Goal: Transaction & Acquisition: Purchase product/service

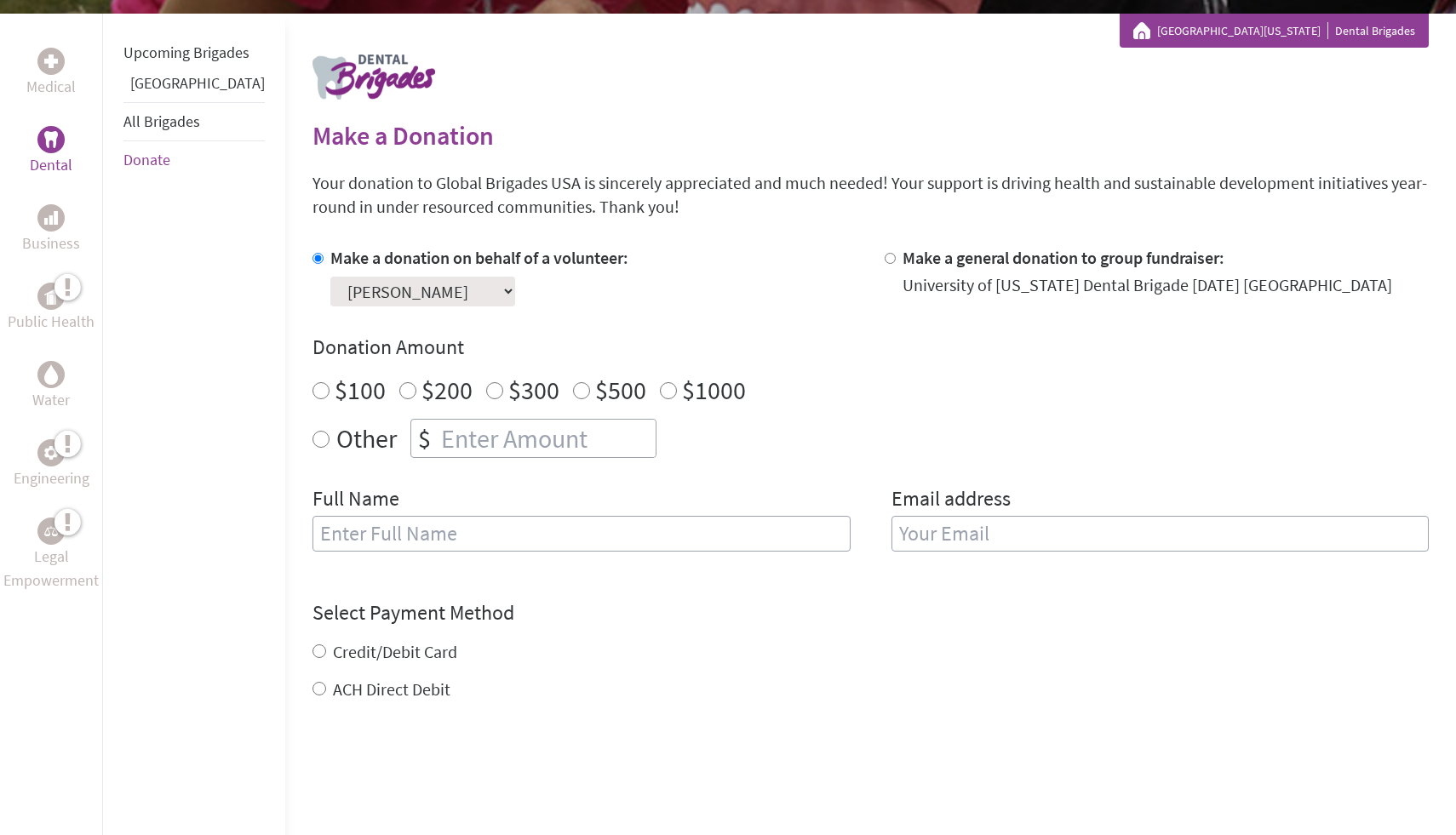
radio input "true"
click at [522, 445] on input "number" at bounding box center [547, 438] width 218 height 37
type input "1250"
click at [436, 530] on input "text" at bounding box center [581, 534] width 538 height 35
type input "[PERSON_NAME]"
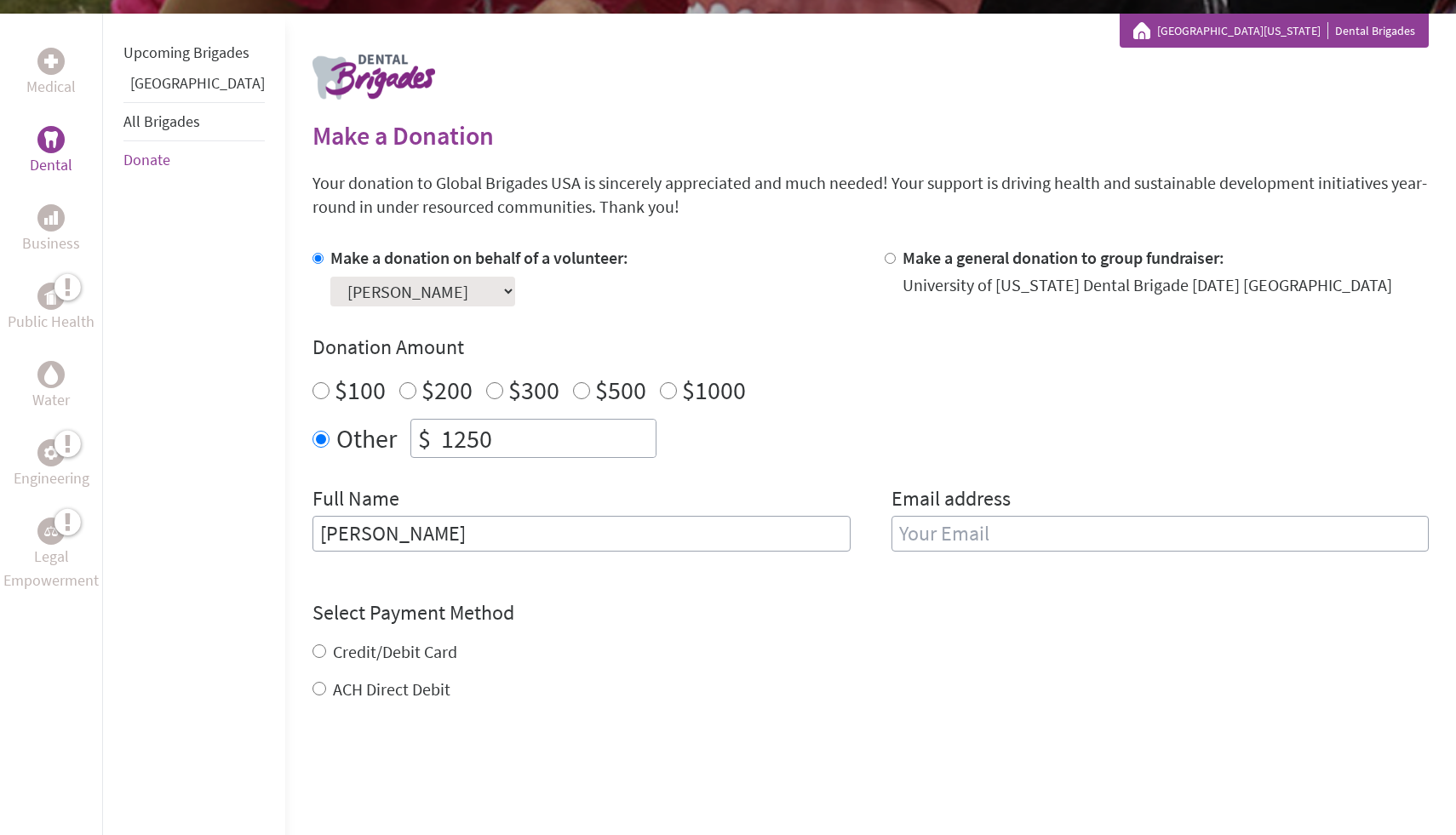
type input "Kushpatel1125@gmail.com"
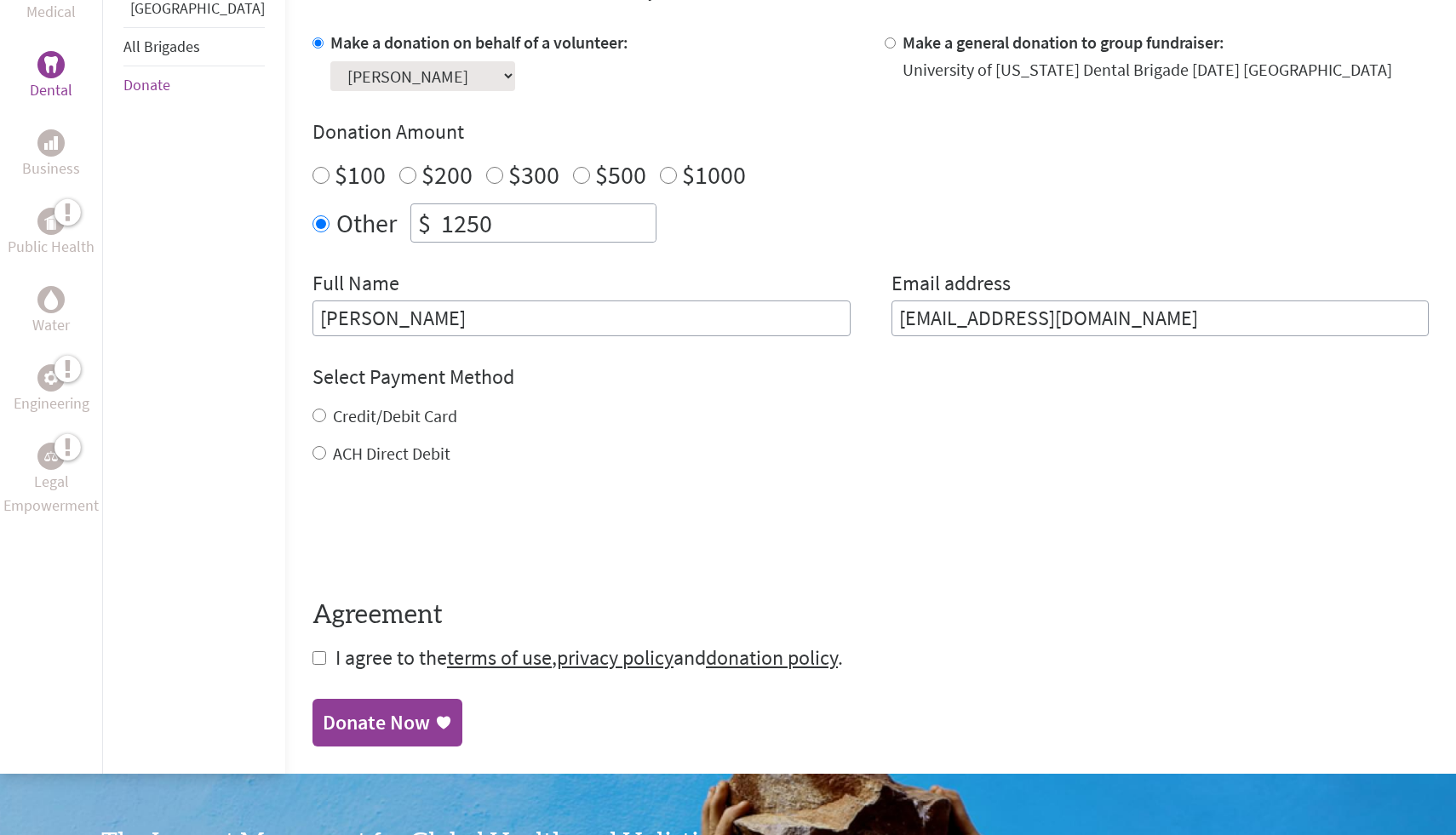
scroll to position [553, 0]
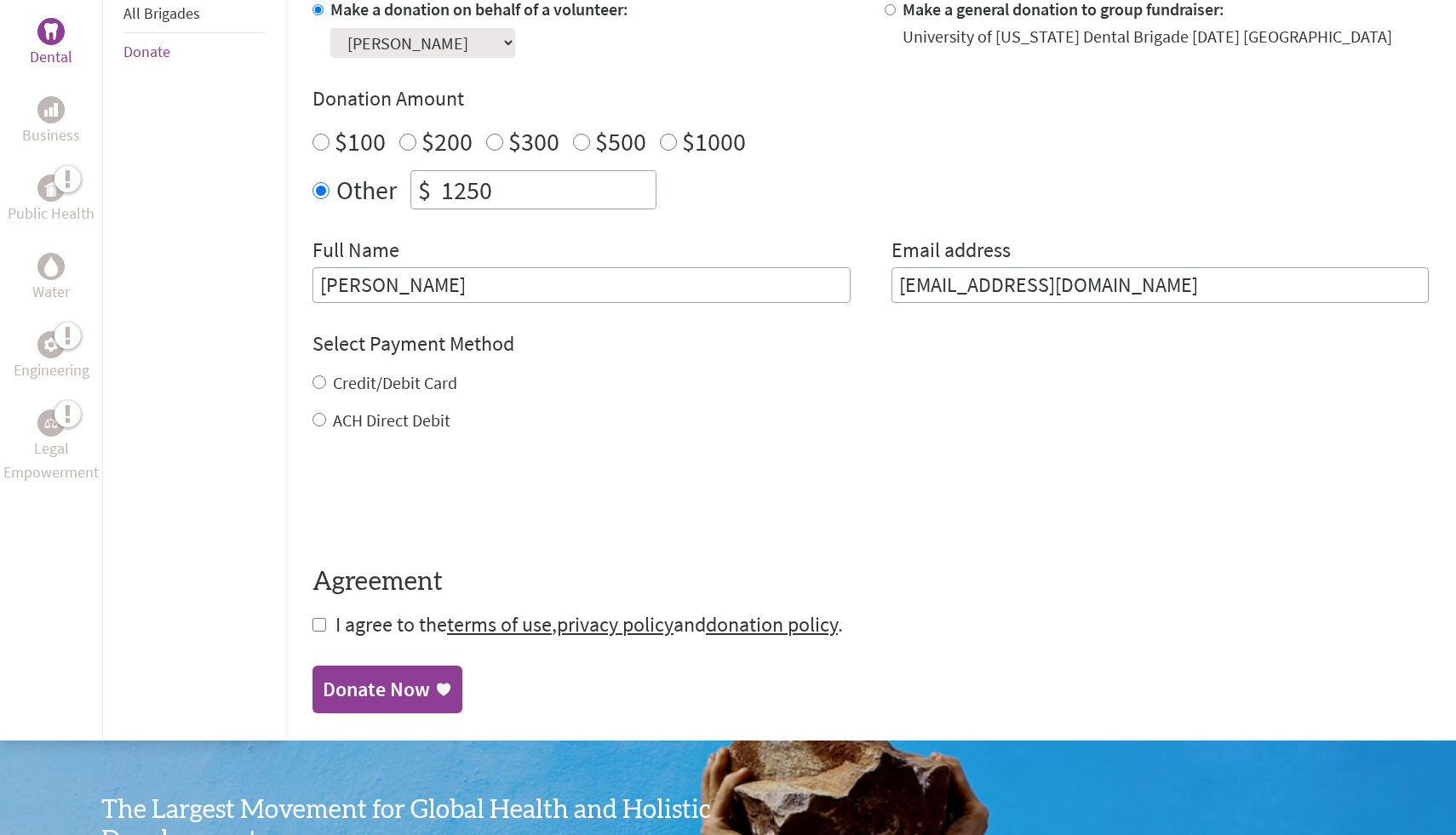
click at [336, 424] on label "ACH Direct Debit" at bounding box center [391, 419] width 117 height 21
click at [326, 424] on input "ACH Direct Debit" at bounding box center [319, 419] width 14 height 14
radio input "true"
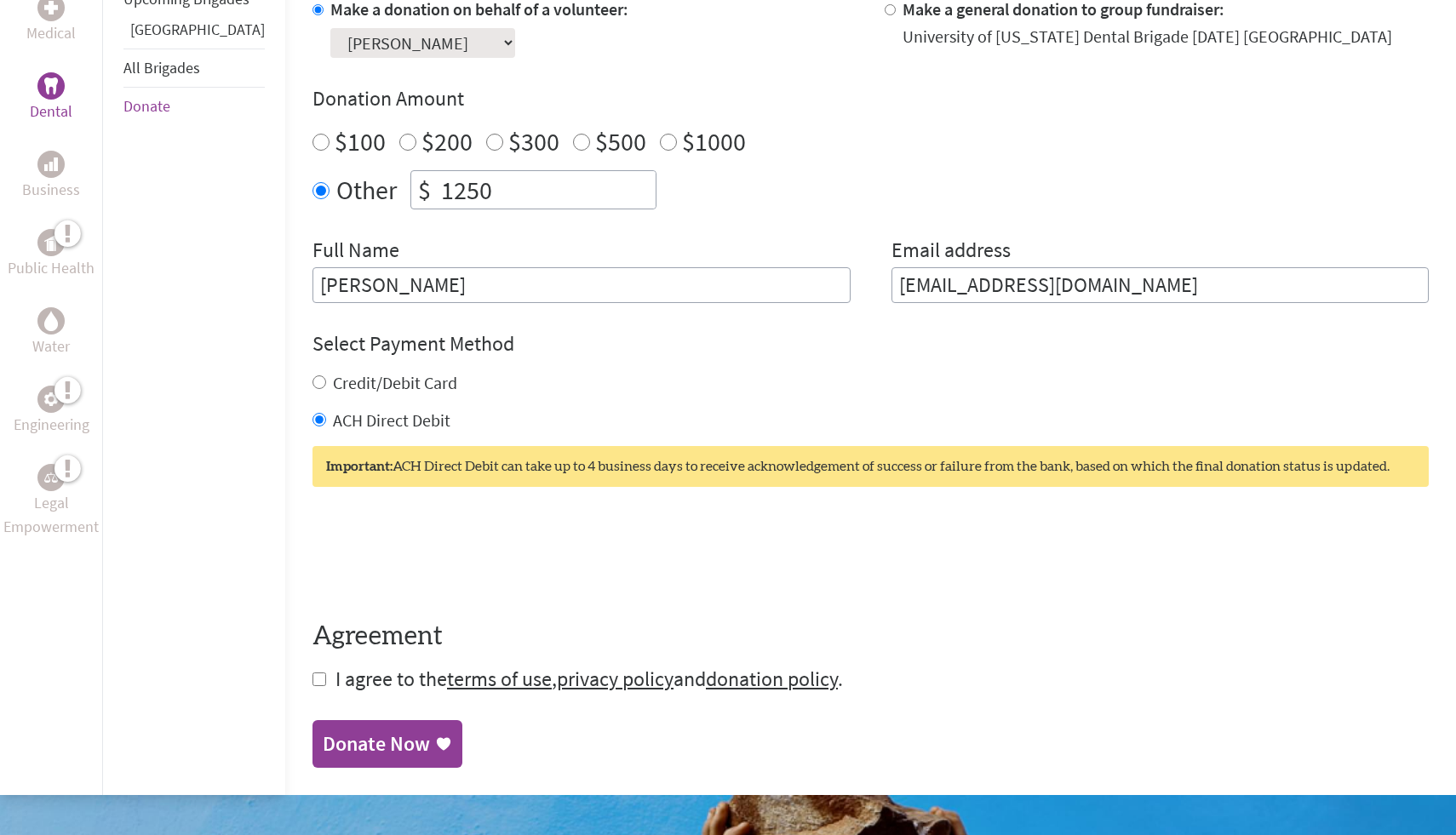
click at [312, 382] on div "Credit/Debit Card" at bounding box center [871, 383] width 1117 height 24
click at [269, 380] on div "Medical Dental Business Public Health Water Engineering Legal Empowerment Upcom…" at bounding box center [728, 281] width 1456 height 1031
click at [312, 387] on input "Credit/Debit Card" at bounding box center [319, 382] width 14 height 14
radio input "true"
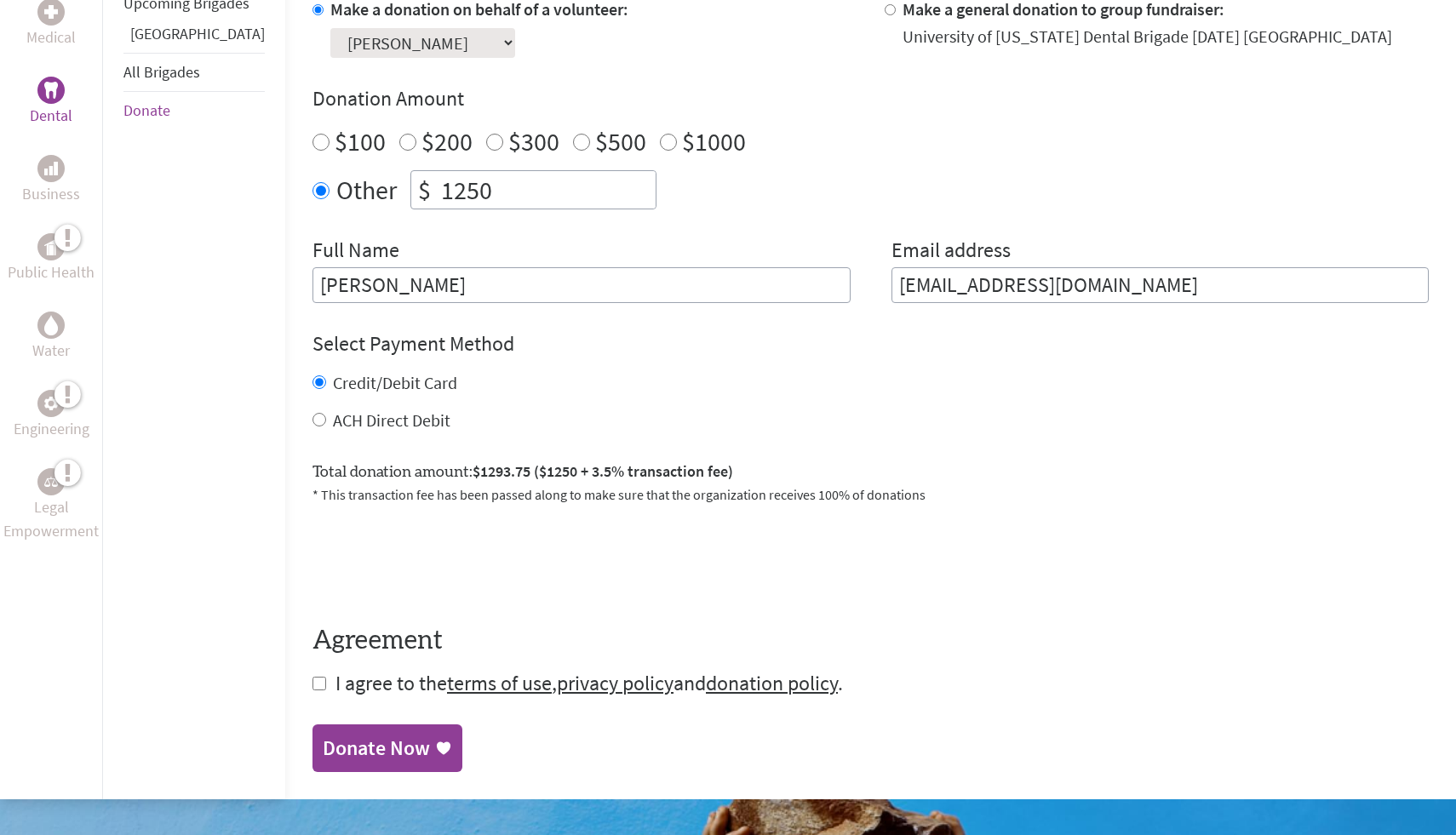
click at [312, 416] on input "ACH Direct Debit" at bounding box center [319, 419] width 14 height 14
radio input "true"
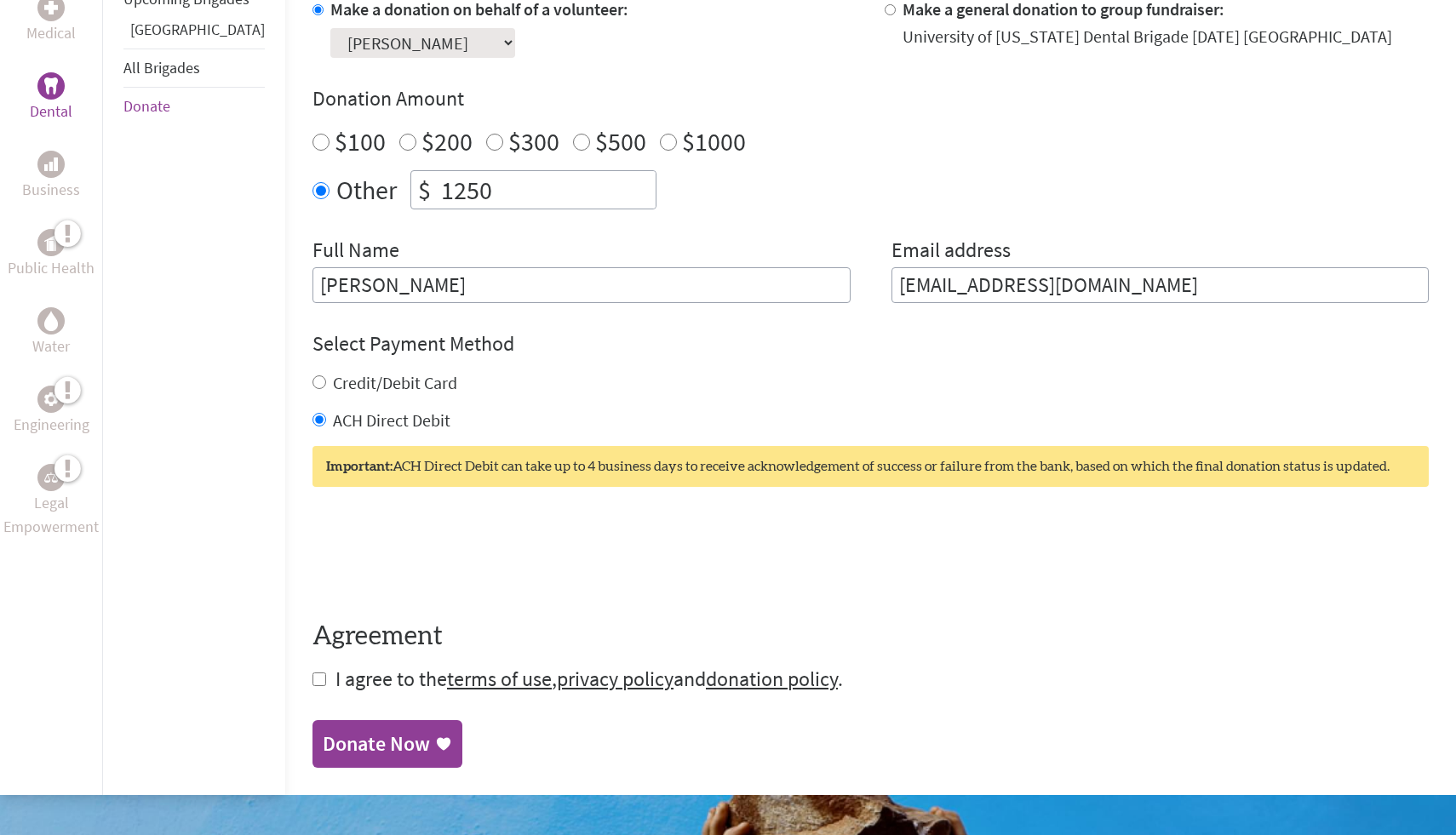
click at [312, 378] on input "Credit/Debit Card" at bounding box center [319, 382] width 14 height 14
radio input "true"
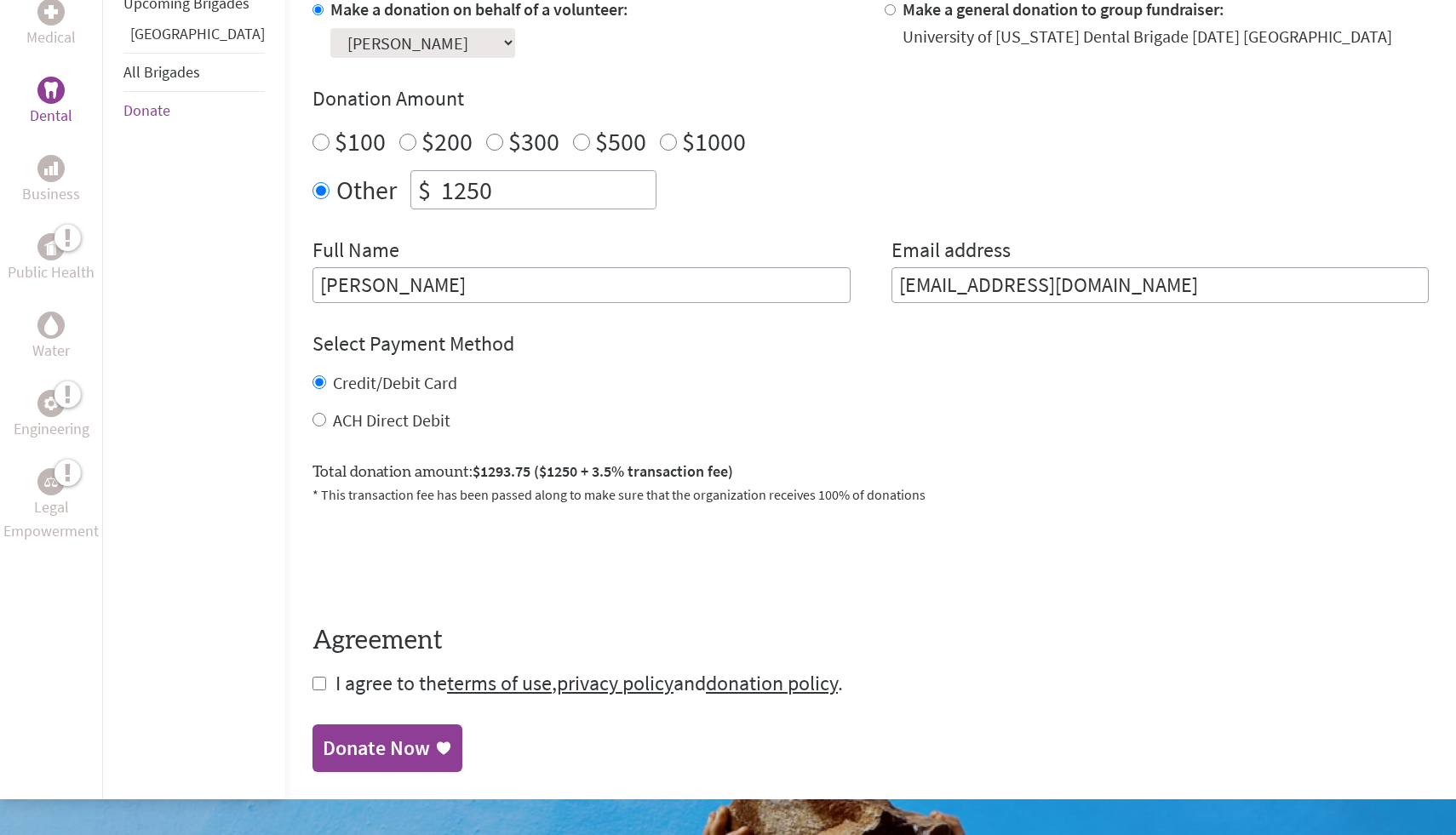
click at [312, 678] on input "checkbox" at bounding box center [319, 683] width 14 height 14
checkbox input "true"
click at [368, 756] on div "Donate Now" at bounding box center [376, 749] width 107 height 27
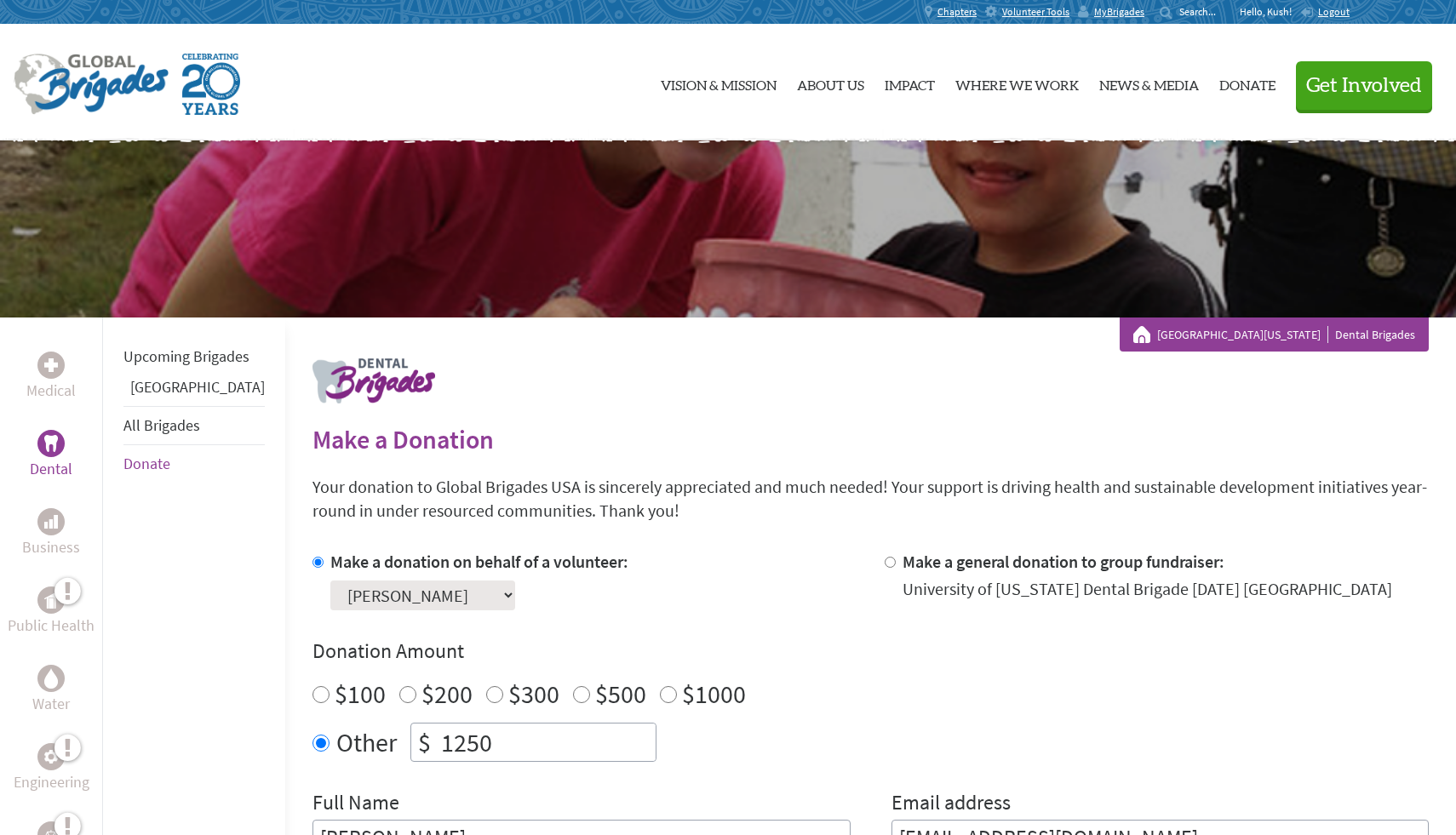
scroll to position [8, 0]
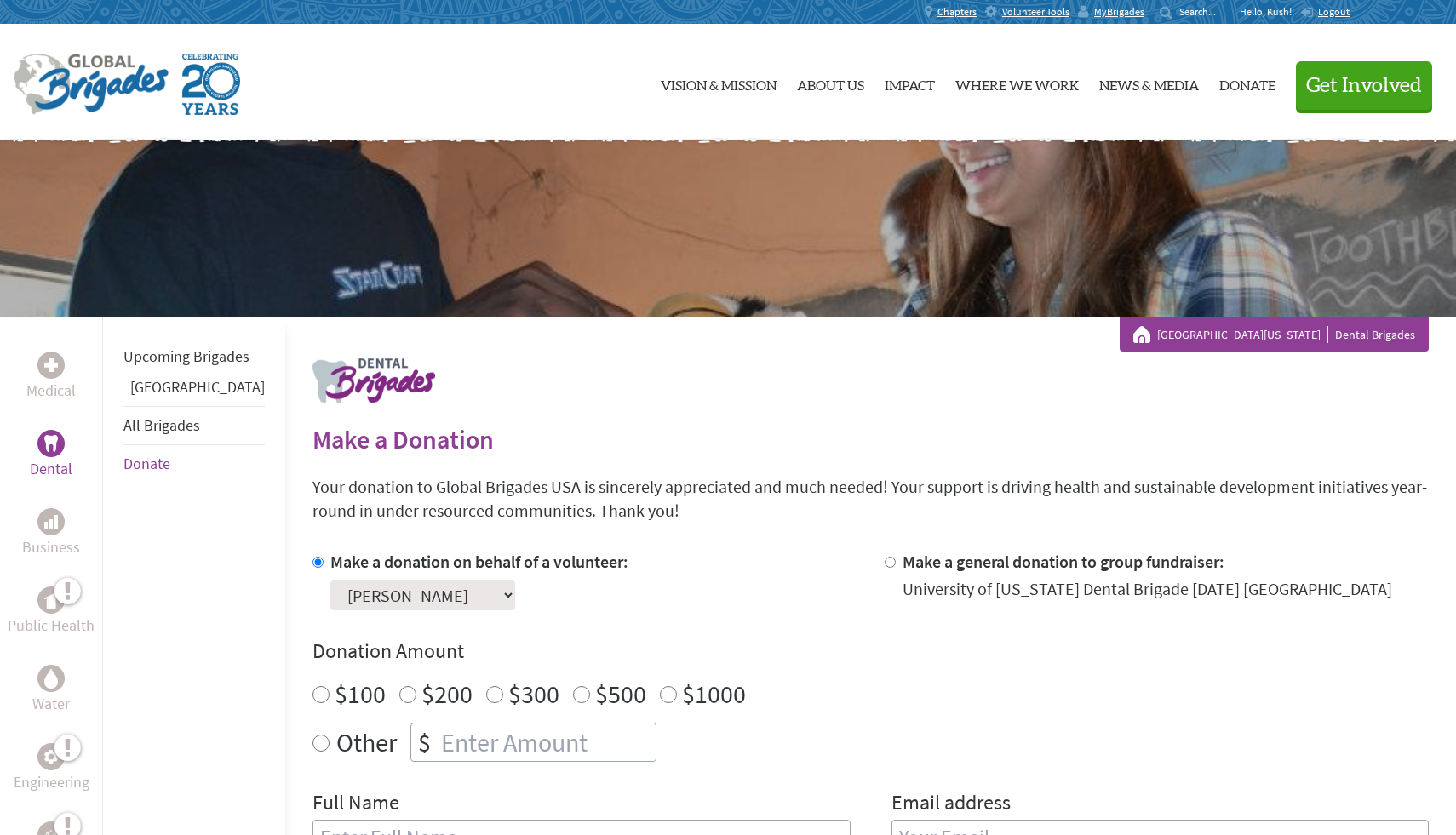
click at [168, 397] on link "[GEOGRAPHIC_DATA]" at bounding box center [198, 387] width 134 height 20
